Goal: Task Accomplishment & Management: Use online tool/utility

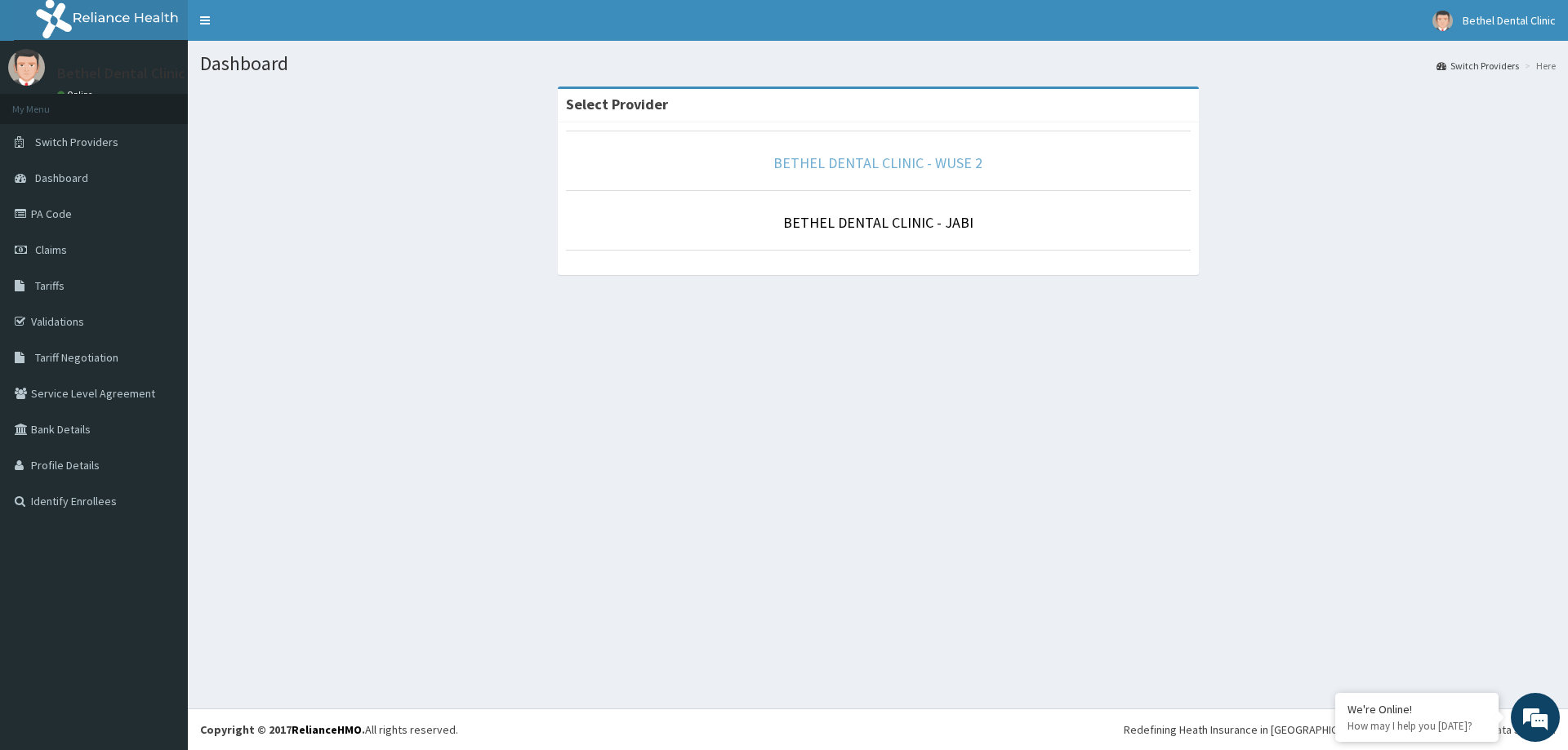
click at [901, 158] on link "BETHEL DENTAL CLINIC - WUSE 2" at bounding box center [878, 163] width 209 height 19
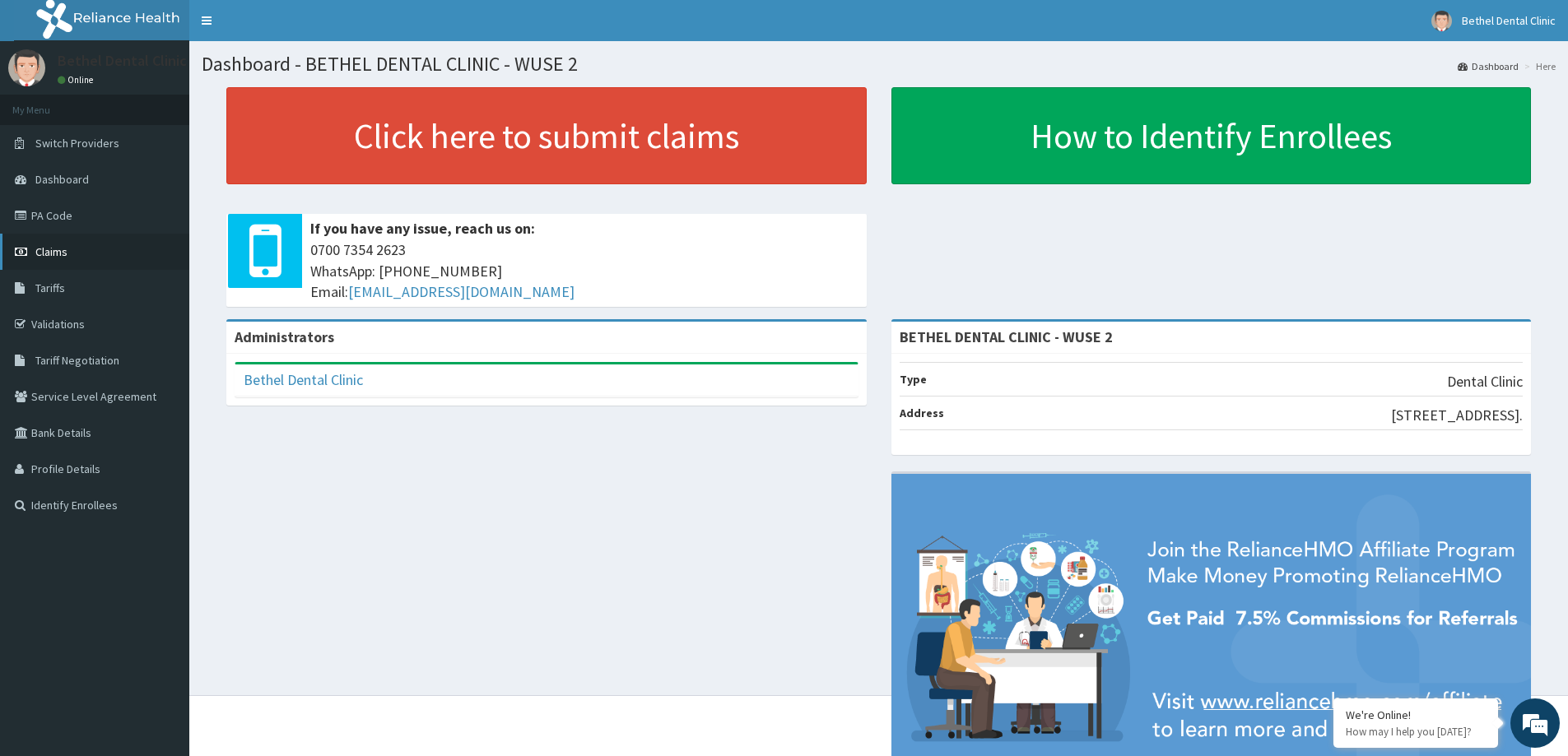
click at [63, 250] on span "Claims" at bounding box center [51, 252] width 32 height 15
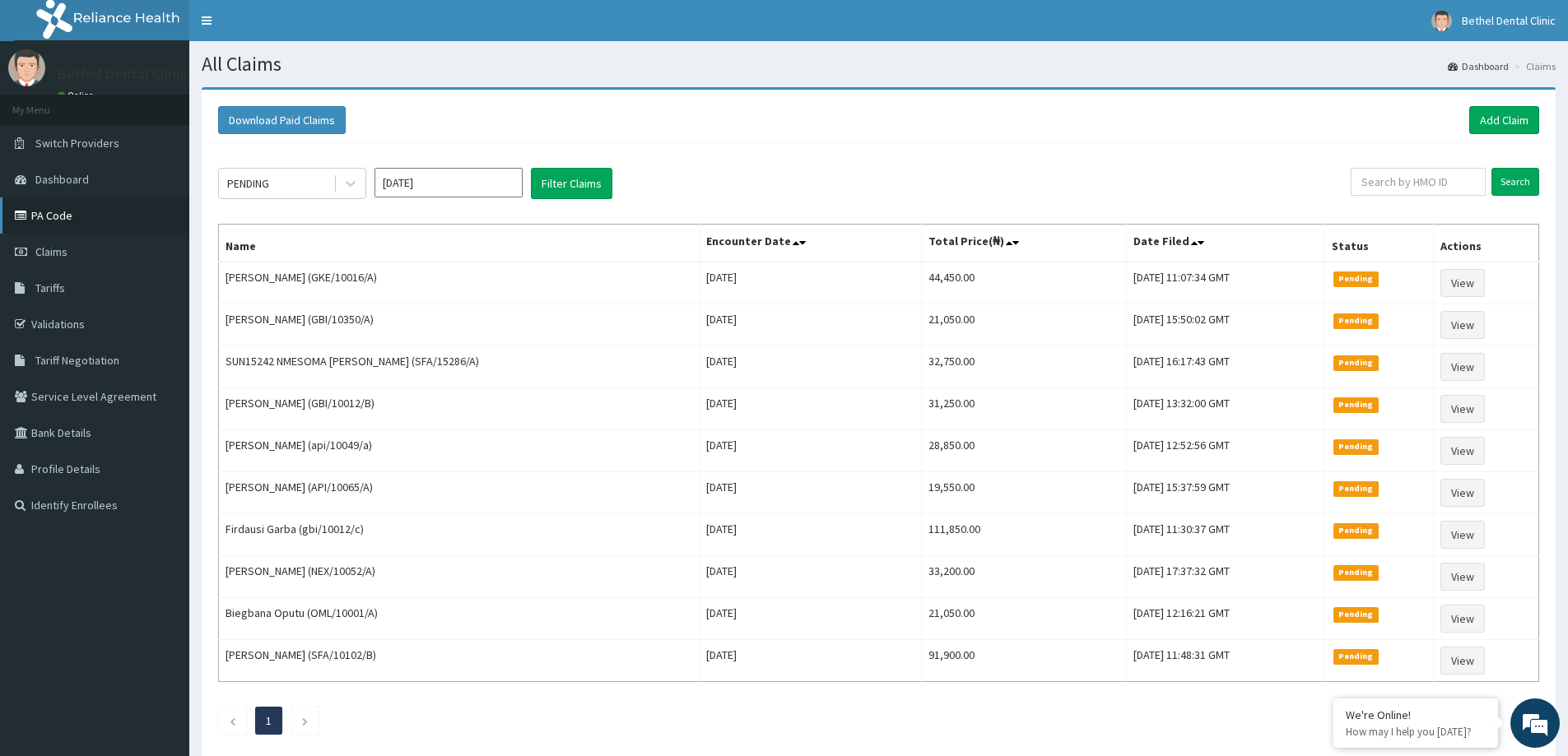
click at [68, 223] on link "PA Code" at bounding box center [94, 216] width 189 height 36
